Goal: Task Accomplishment & Management: Manage account settings

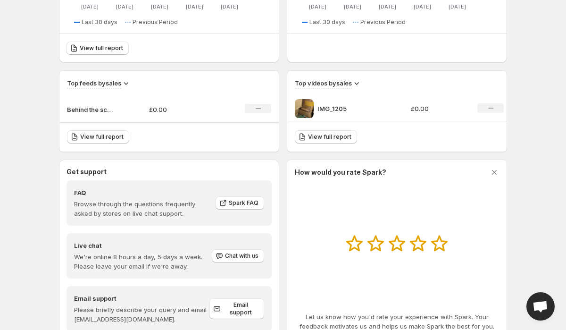
scroll to position [266, 0]
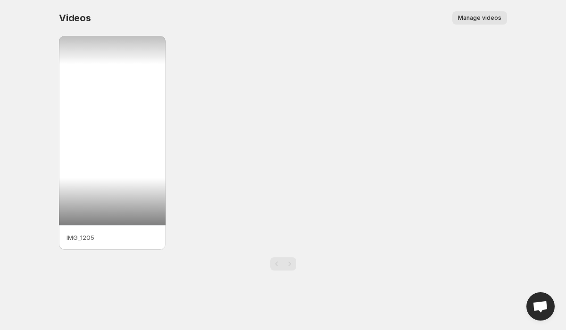
click at [114, 122] on div at bounding box center [112, 130] width 107 height 189
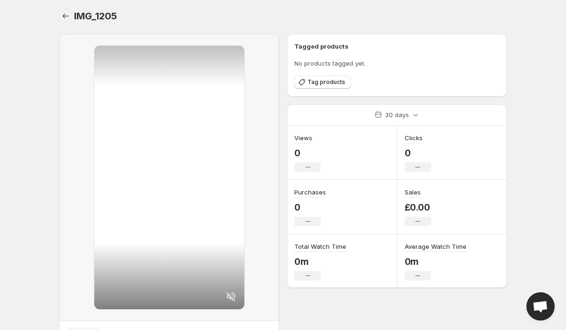
scroll to position [51, 0]
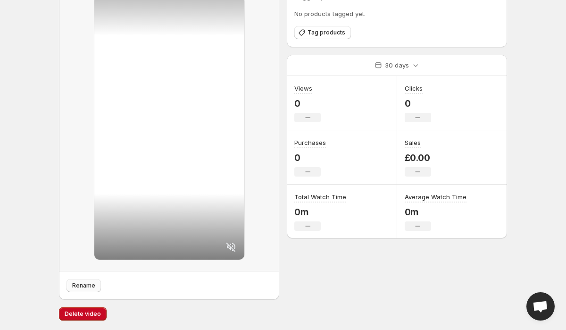
click at [95, 284] on button "Rename" at bounding box center [84, 285] width 34 height 13
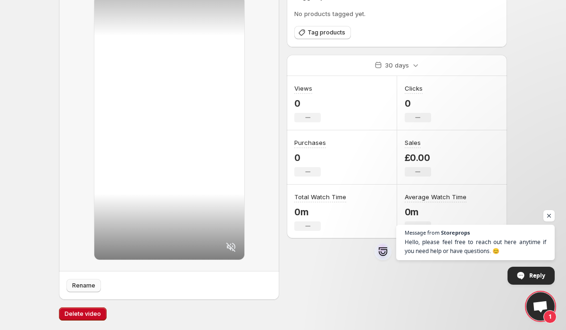
scroll to position [0, 0]
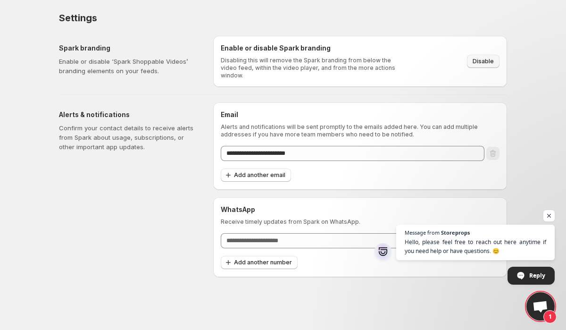
click at [484, 58] on span "Disable" at bounding box center [483, 62] width 21 height 8
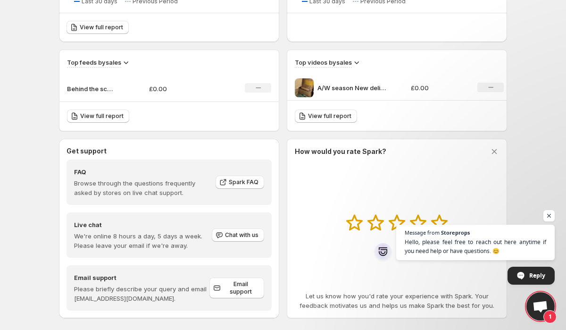
scroll to position [295, 0]
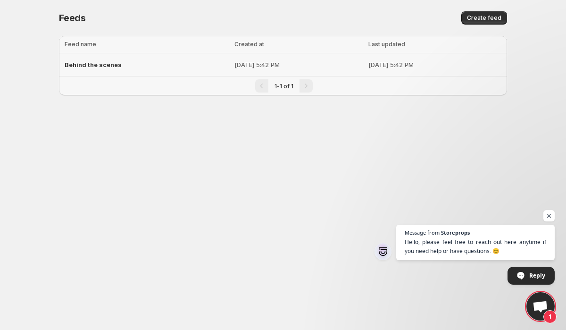
click at [94, 64] on span "Behind the scenes" at bounding box center [93, 65] width 57 height 8
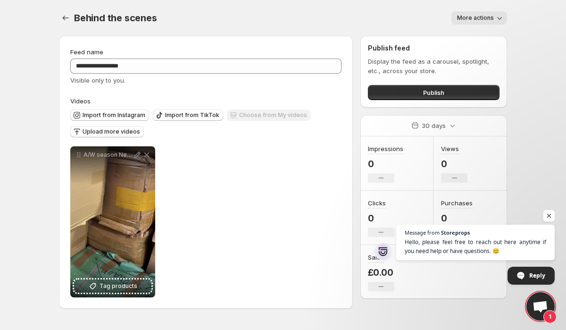
click at [551, 214] on span "Open chat" at bounding box center [550, 216] width 12 height 12
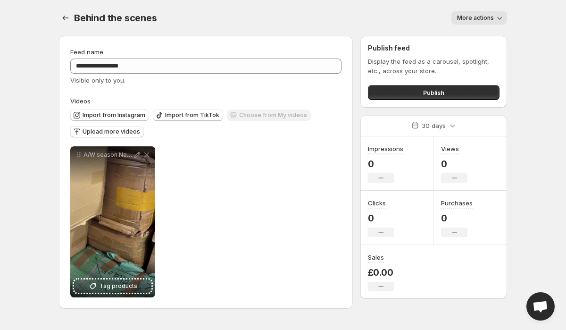
click at [495, 17] on icon "button" at bounding box center [499, 17] width 9 height 9
click at [376, 17] on div "More actions" at bounding box center [337, 17] width 339 height 13
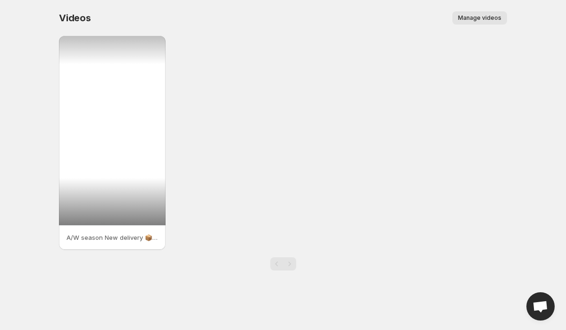
click at [97, 145] on div at bounding box center [112, 130] width 107 height 189
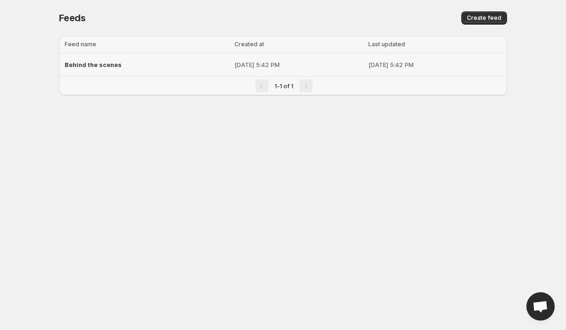
click at [234, 66] on p "[DATE] 5:42 PM" at bounding box center [298, 64] width 128 height 9
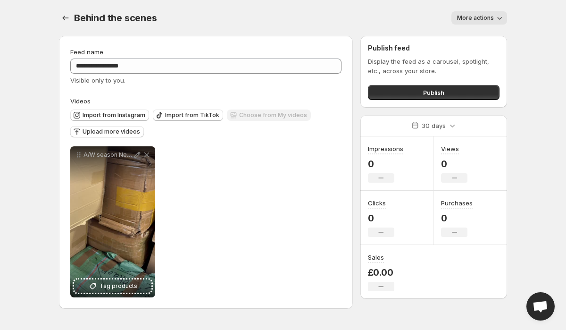
click at [497, 16] on icon "button" at bounding box center [499, 17] width 9 height 9
click at [384, 26] on div "Behind the scenes . This page is ready Behind the scenes More actions More acti…" at bounding box center [283, 18] width 448 height 36
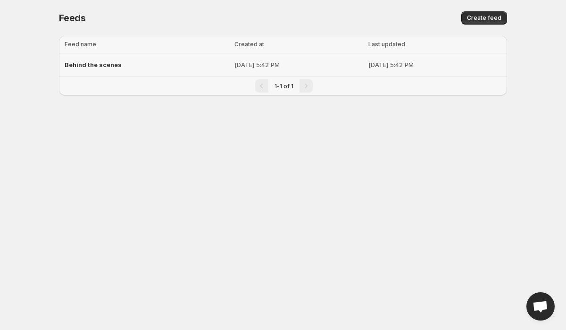
click at [84, 65] on span "Behind the scenes" at bounding box center [93, 65] width 57 height 8
click at [120, 64] on div "Behind the scenes" at bounding box center [147, 64] width 164 height 17
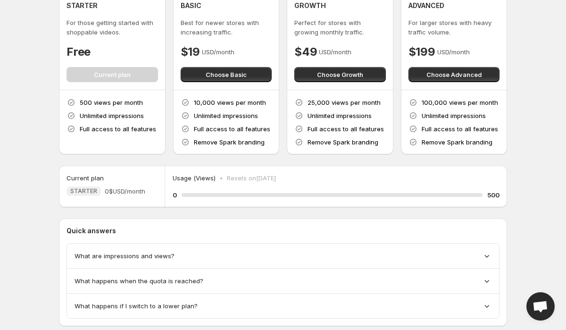
scroll to position [67, 0]
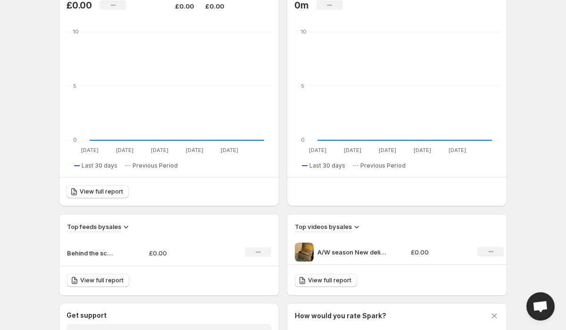
scroll to position [114, 0]
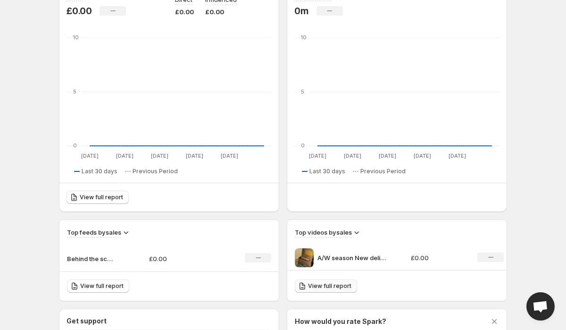
click at [322, 292] on link "View full report" at bounding box center [326, 285] width 62 height 13
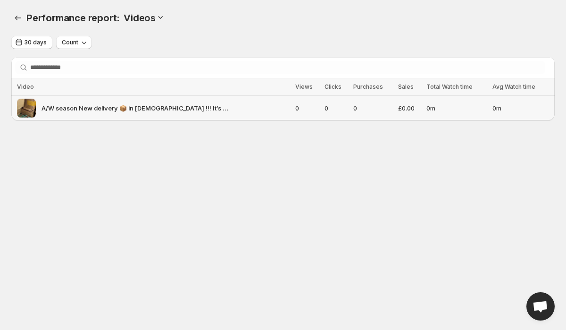
click at [24, 108] on img at bounding box center [26, 108] width 19 height 19
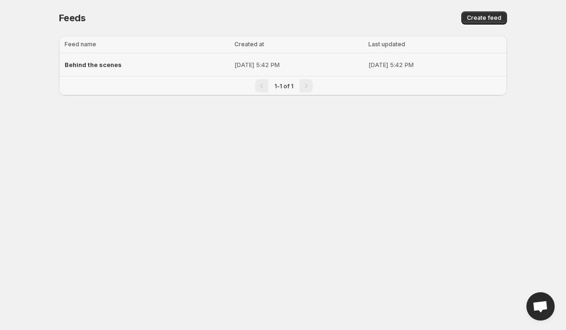
click at [135, 62] on div "Behind the scenes" at bounding box center [147, 64] width 164 height 17
click at [82, 70] on div "Behind the scenes" at bounding box center [147, 64] width 164 height 17
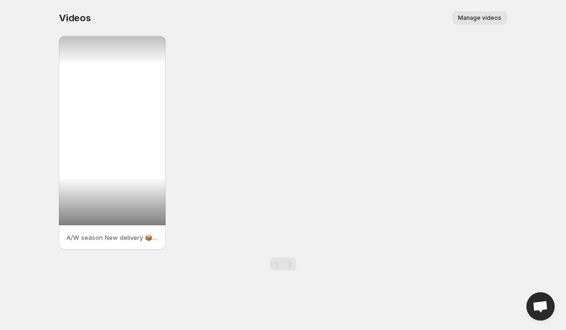
click at [92, 205] on div at bounding box center [112, 130] width 107 height 189
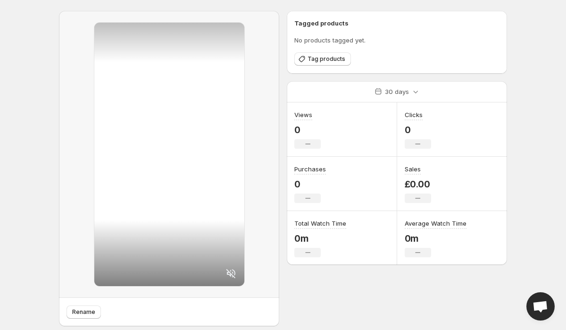
scroll to position [51, 0]
